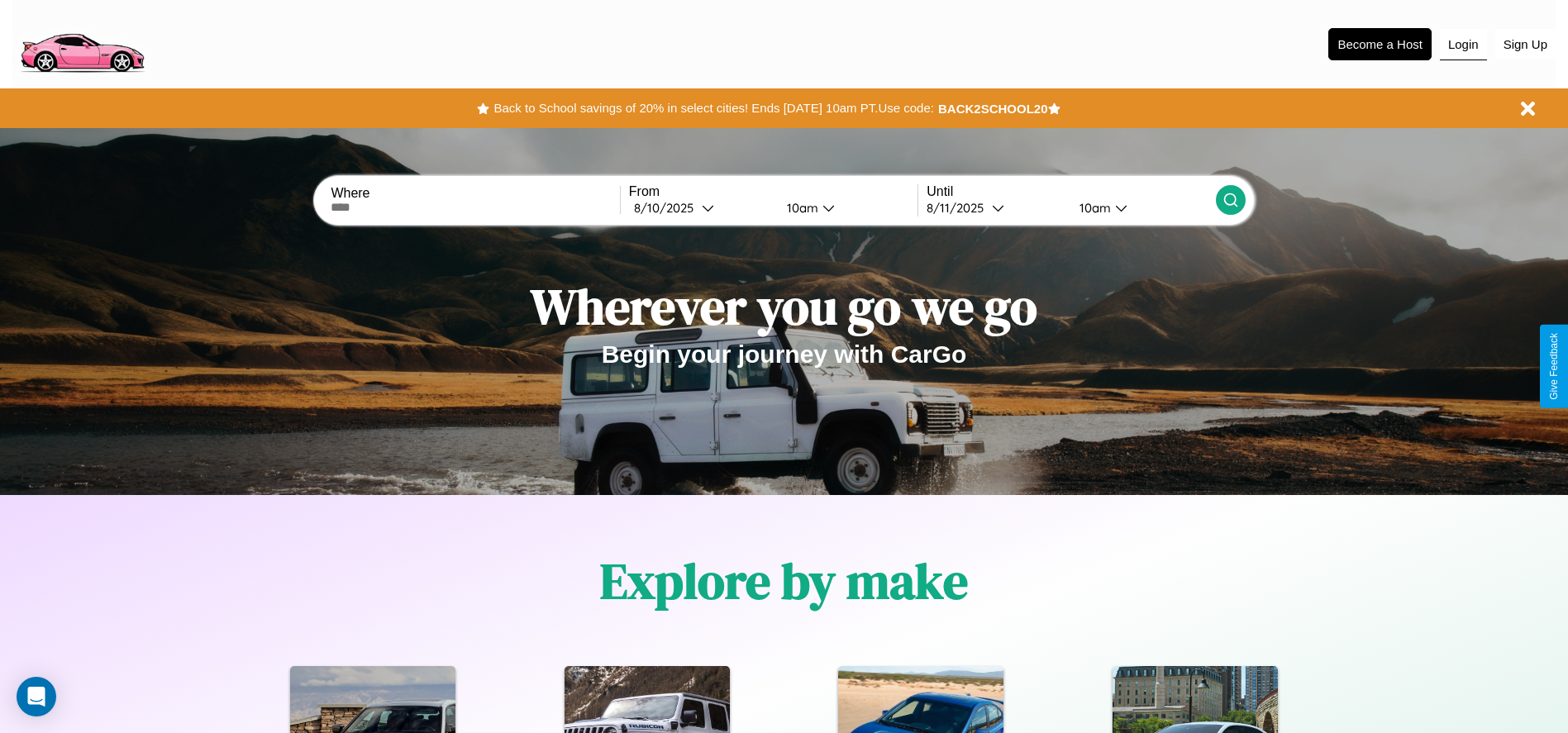
click at [1464, 44] on button "Login" at bounding box center [1464, 44] width 48 height 31
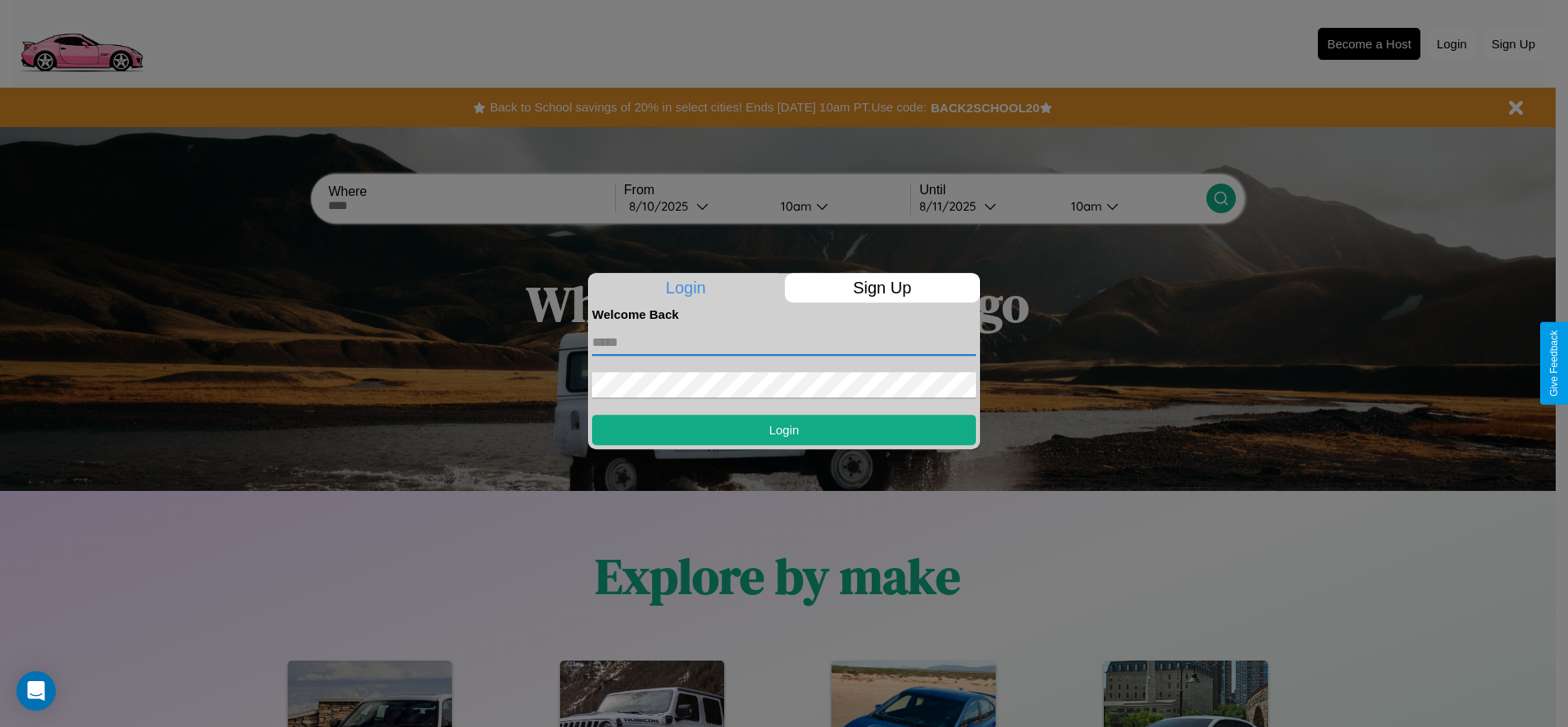
click at [784, 342] on input "text" at bounding box center [784, 342] width 384 height 26
type input "**********"
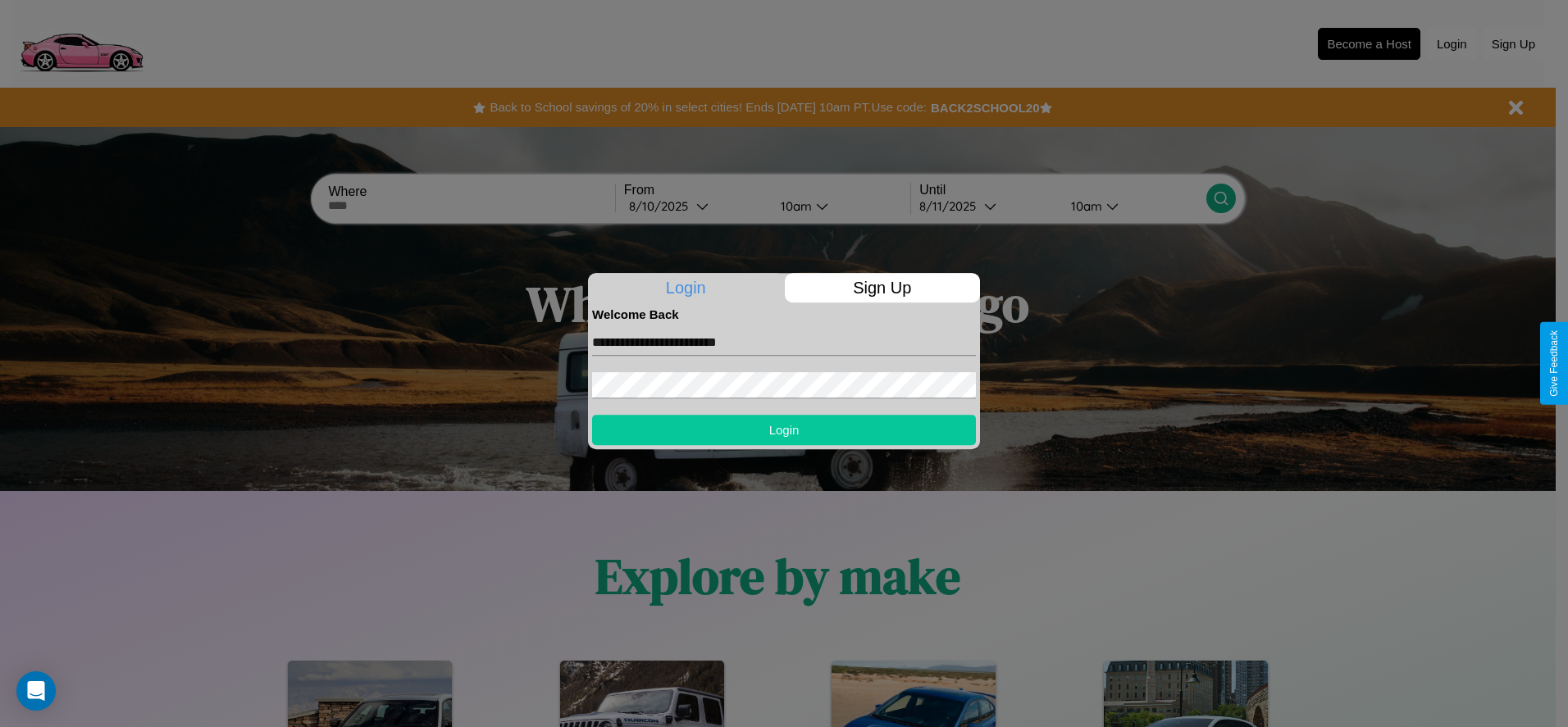
click at [784, 430] on button "Login" at bounding box center [784, 430] width 384 height 30
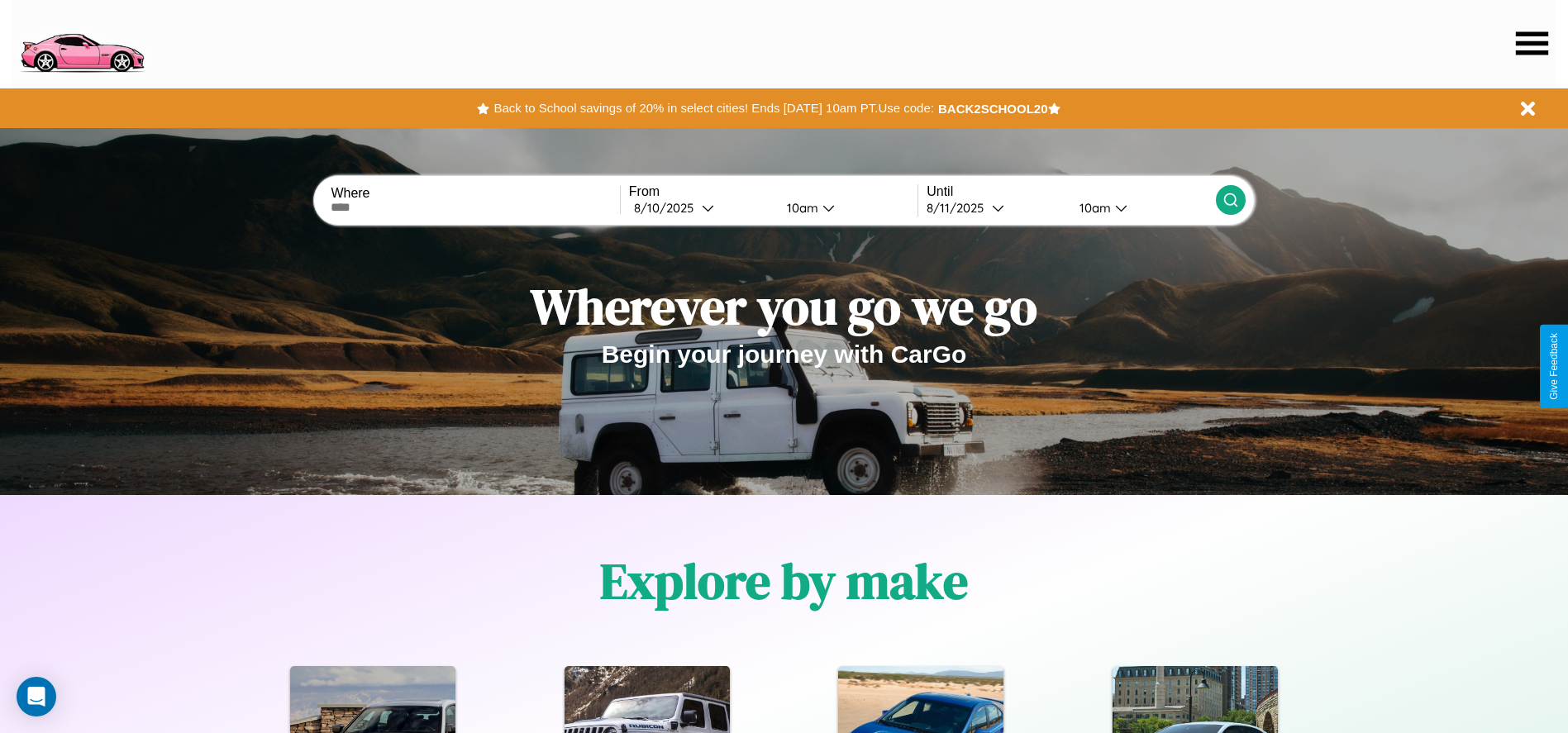
click at [1532, 43] on icon at bounding box center [1532, 42] width 32 height 23
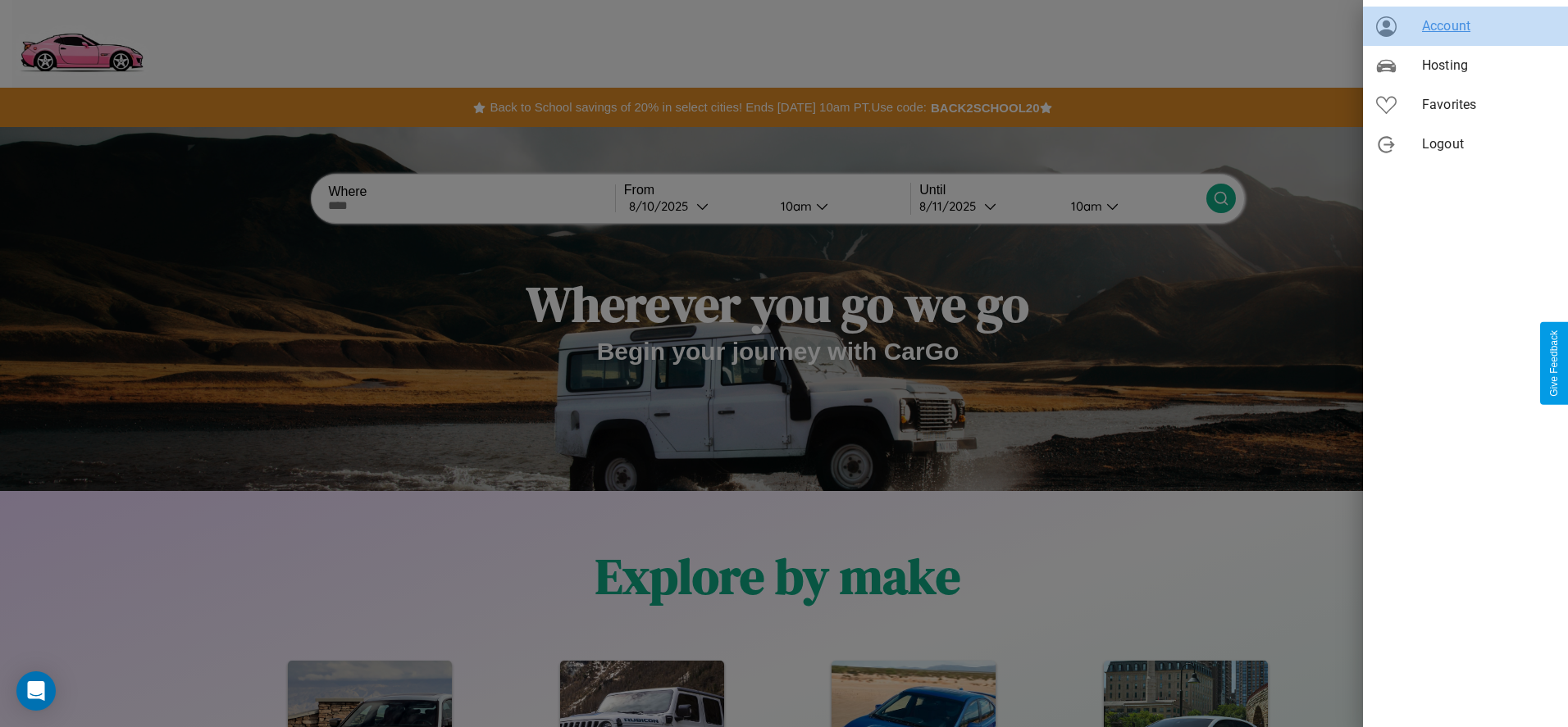
click at [1465, 26] on span "Account" at bounding box center [1489, 25] width 133 height 19
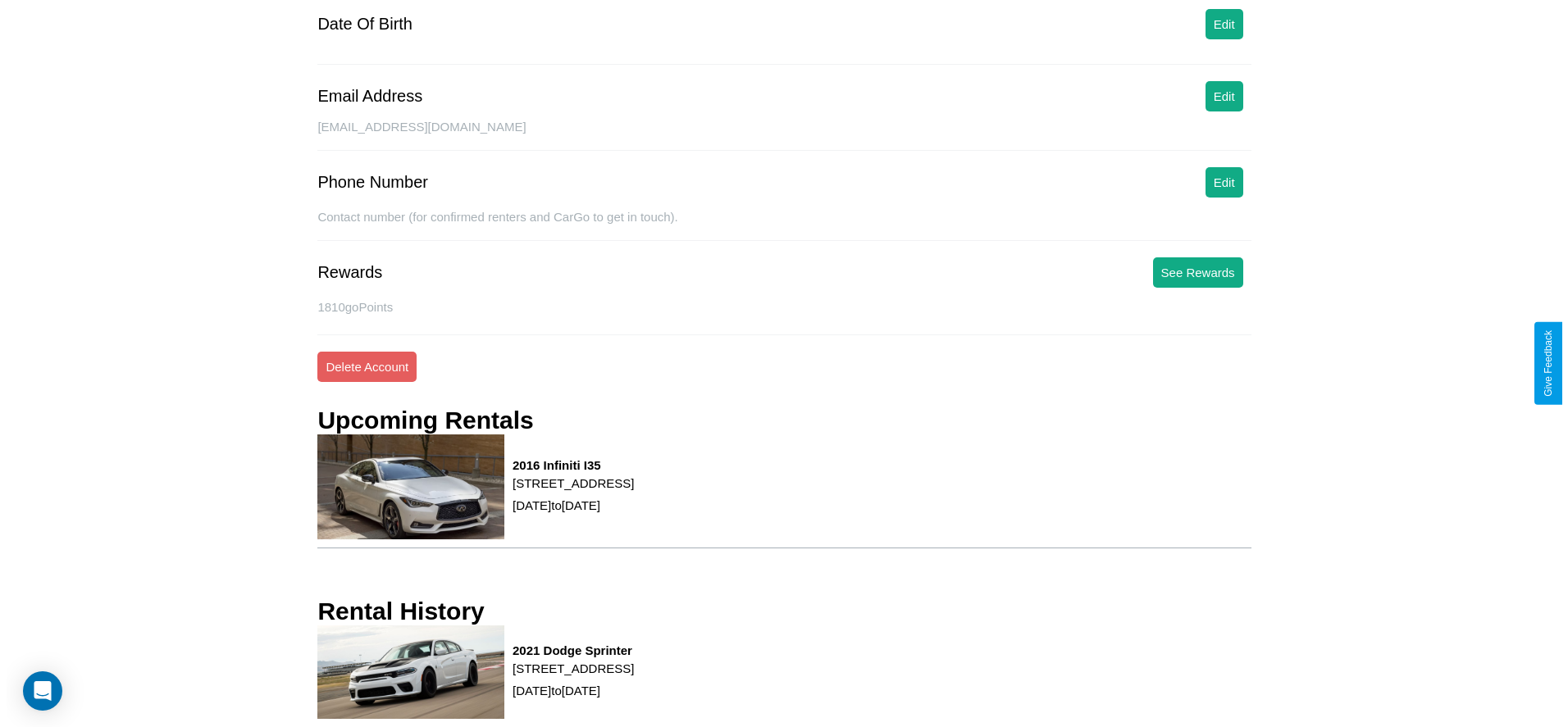
scroll to position [221, 0]
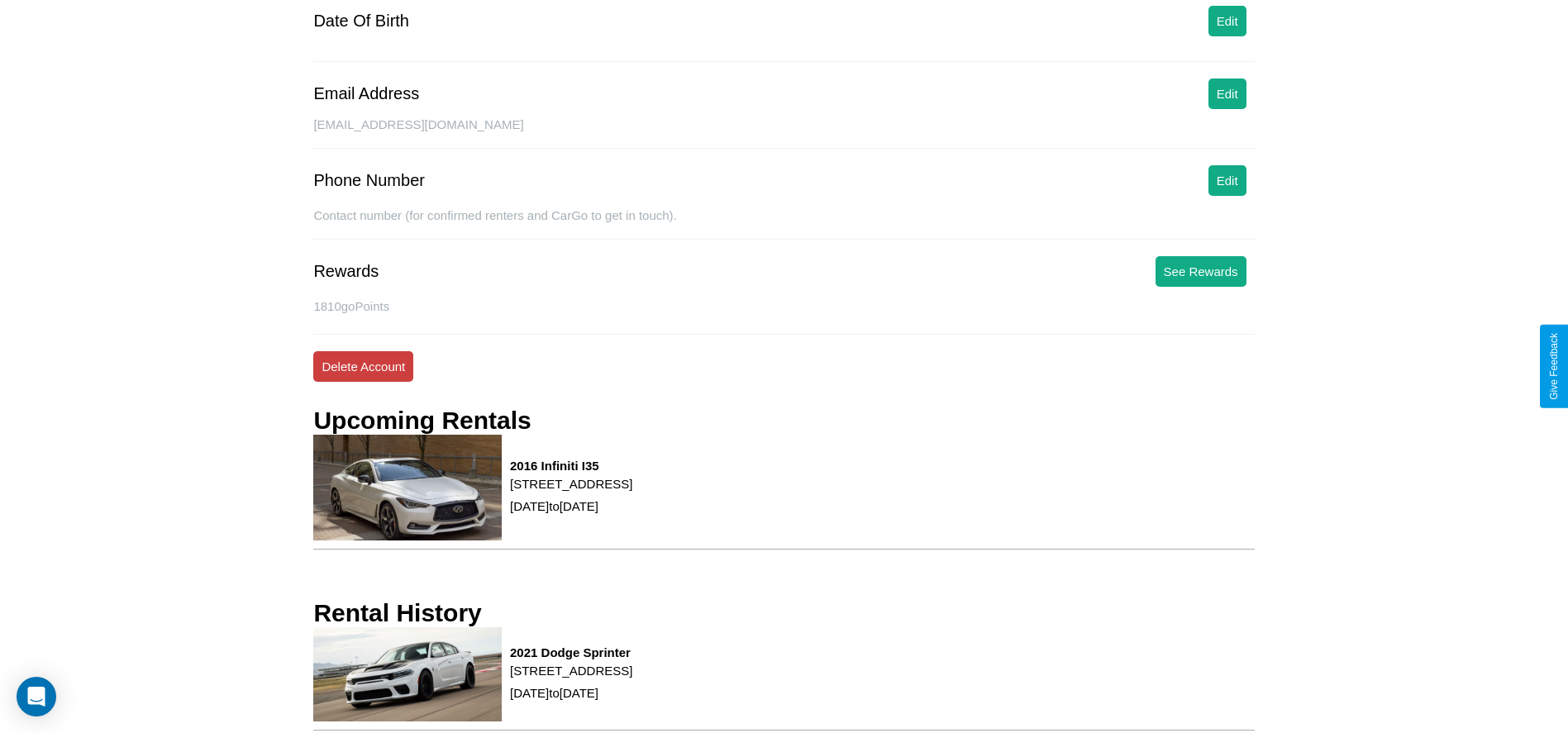
click at [363, 366] on button "Delete Account" at bounding box center [363, 366] width 100 height 31
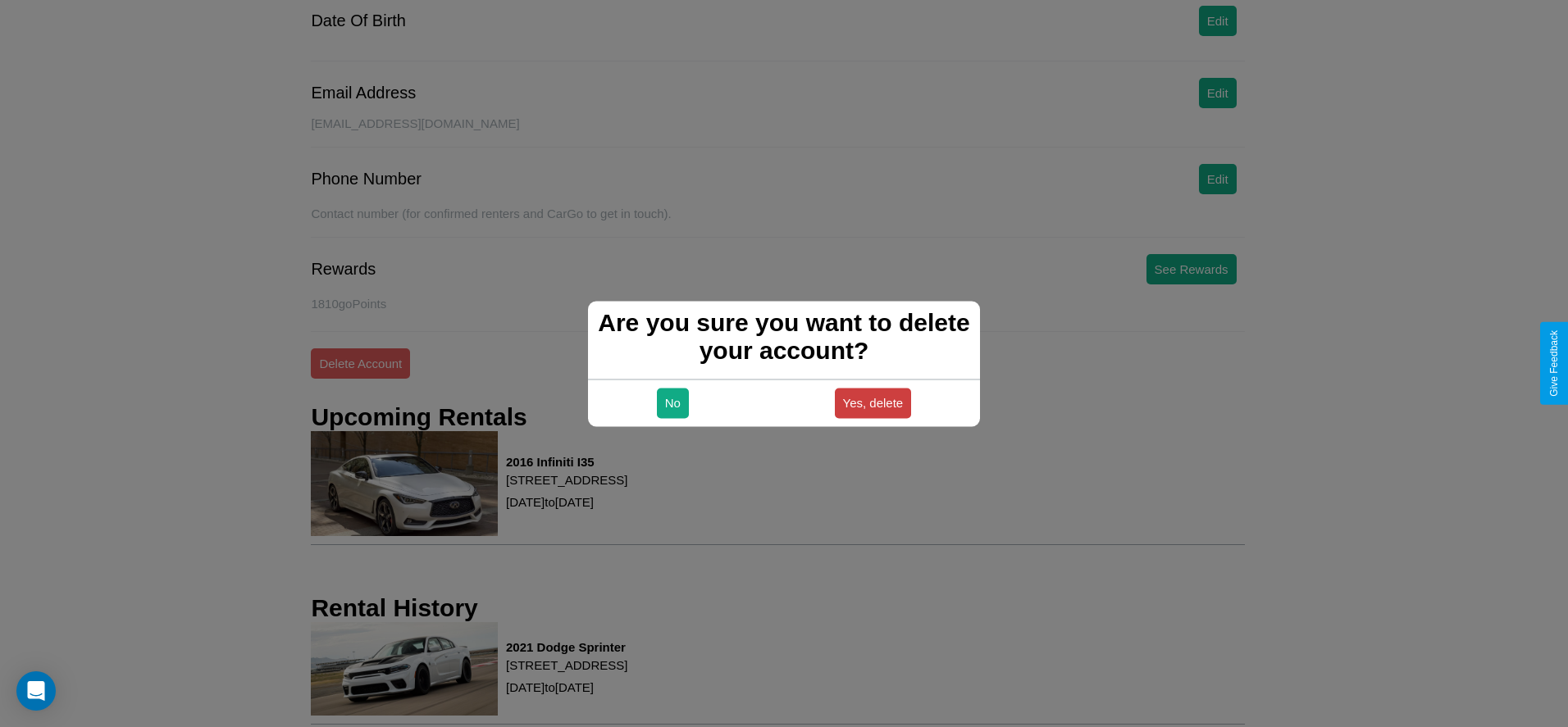
click at [873, 402] on button "Yes, delete" at bounding box center [874, 403] width 77 height 30
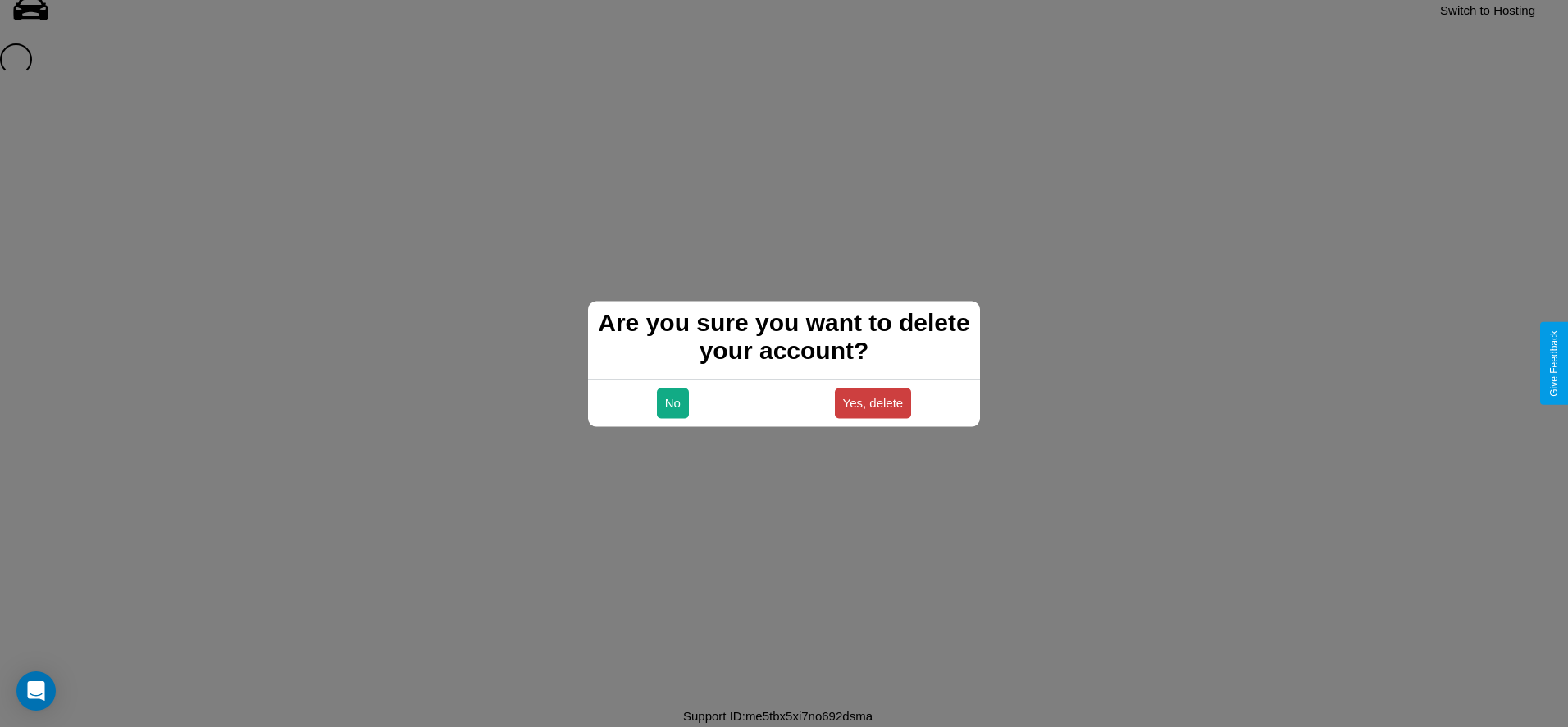
scroll to position [22, 0]
